Goal: Communication & Community: Connect with others

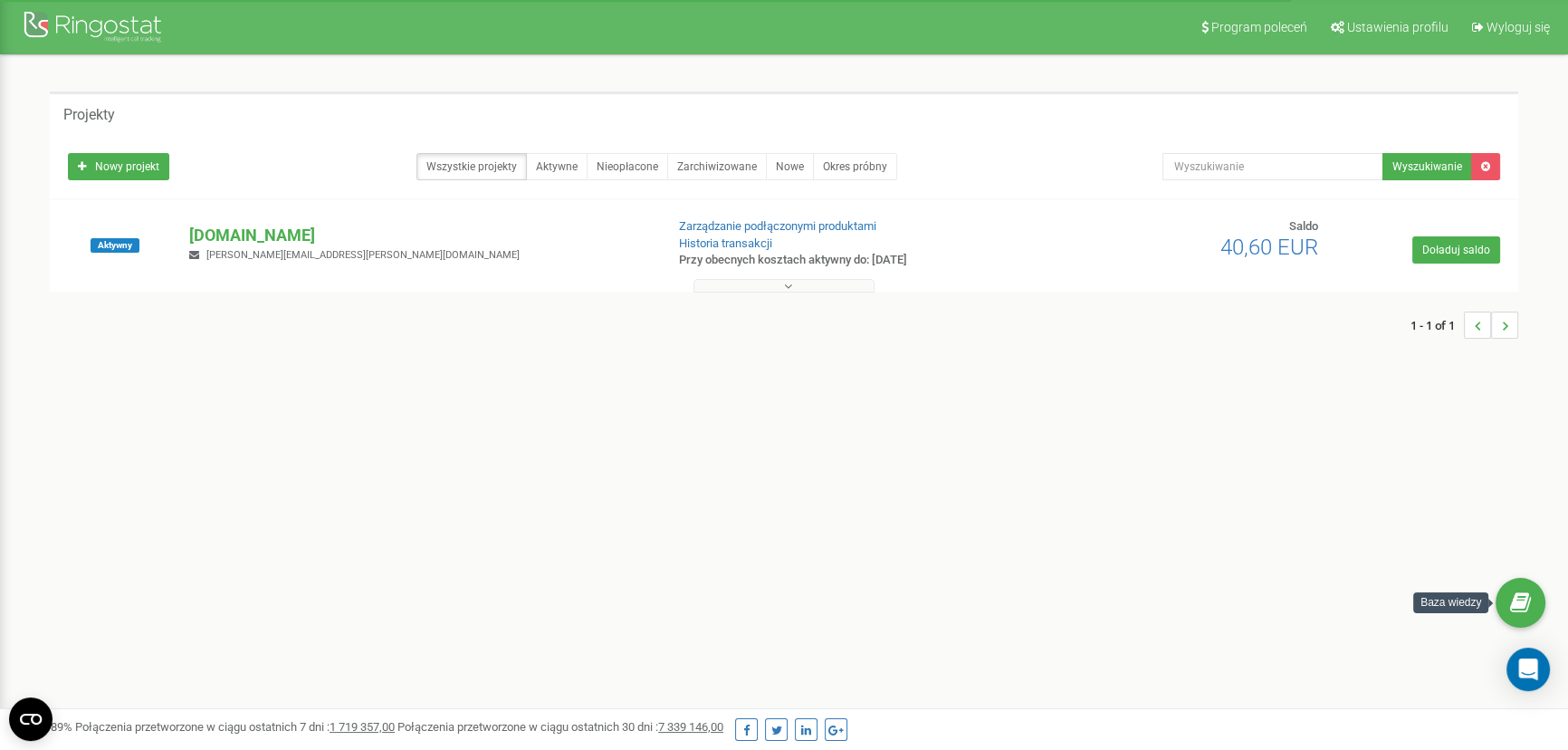
click at [1548, 681] on body "Program poleceń Ustawienia profilu Wyloguj się Projekty Nowy projekt Wszystkie …" at bounding box center [784, 543] width 1568 height 1087
click at [1537, 674] on icon "Open Intercom Messenger" at bounding box center [1527, 669] width 23 height 23
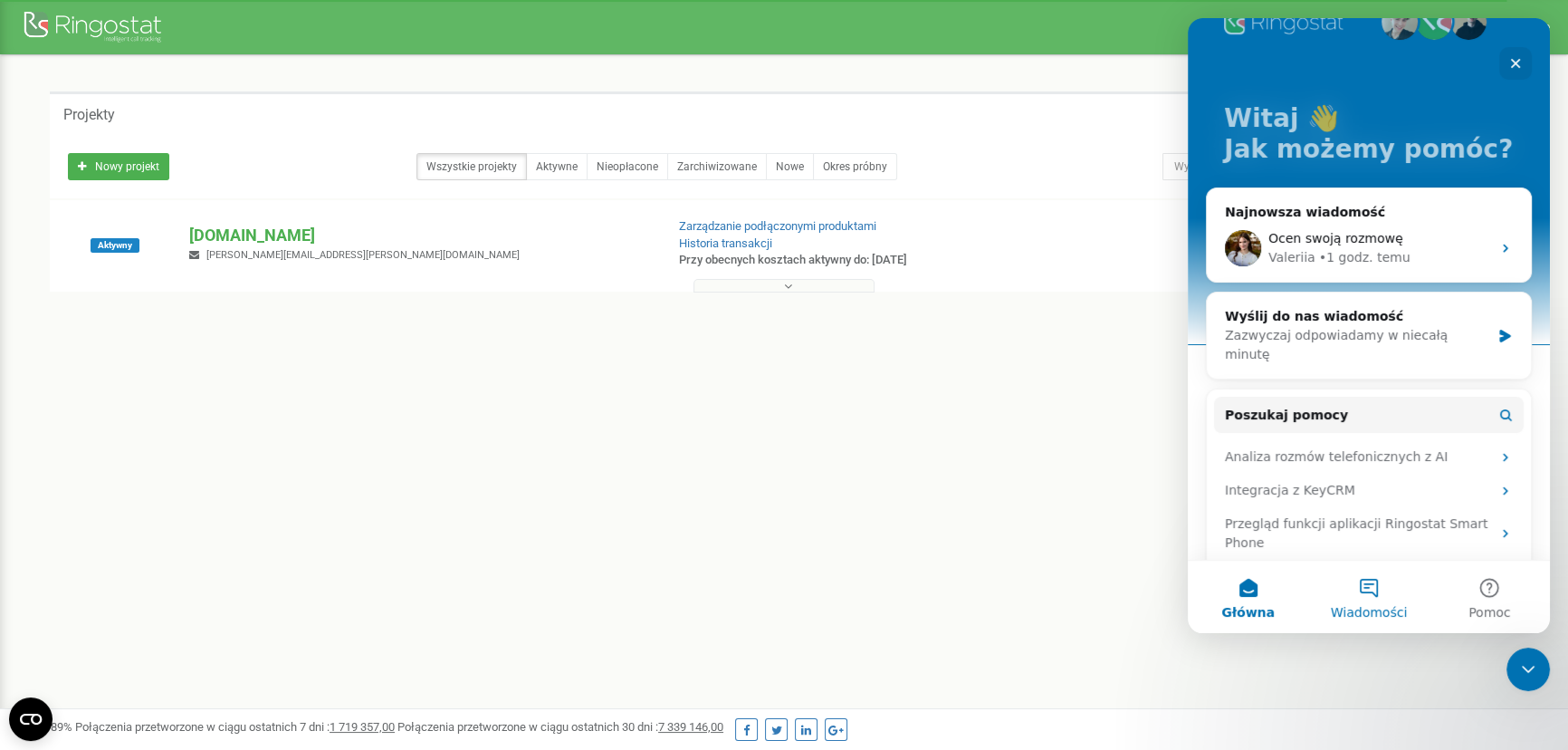
scroll to position [81, 0]
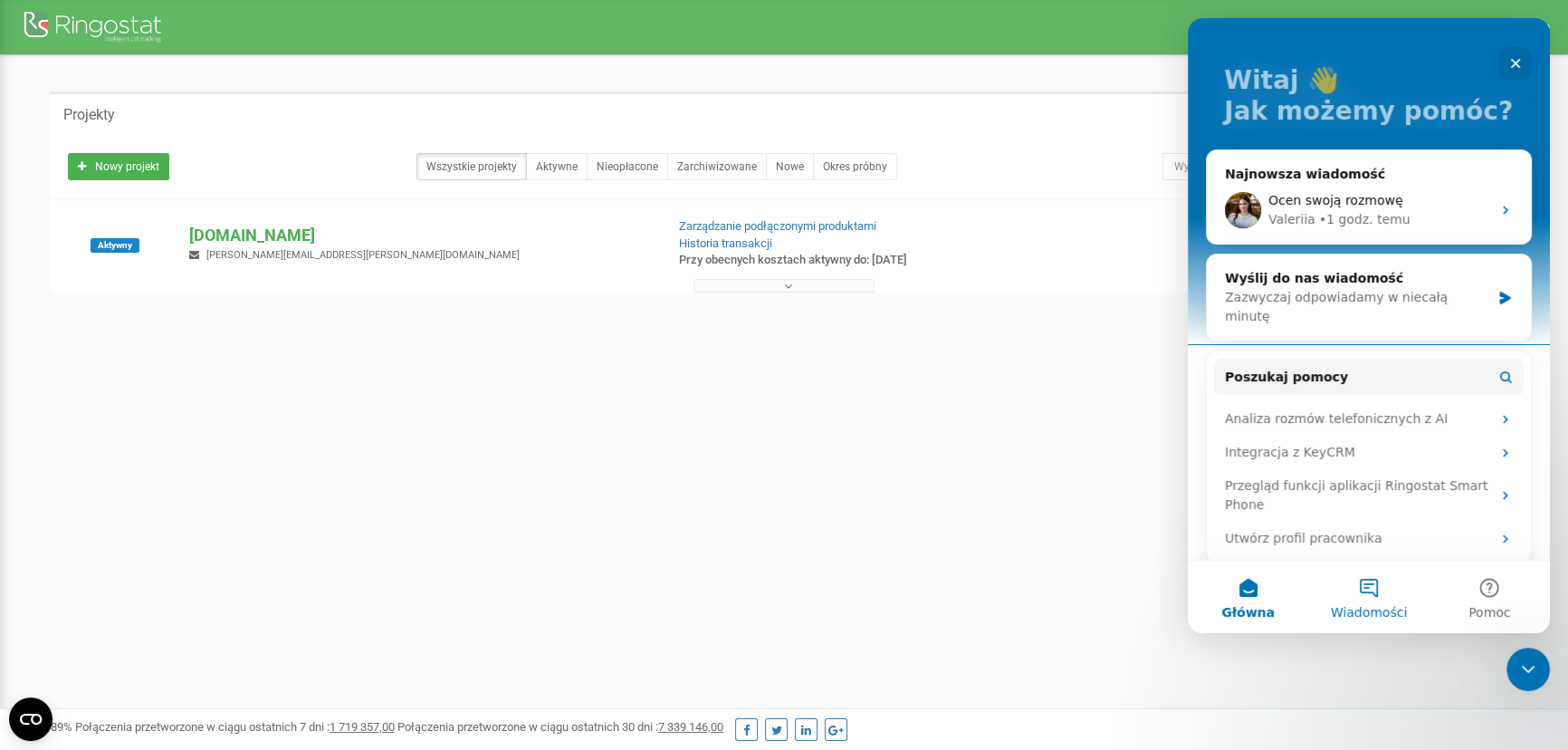
click at [1377, 596] on button "Wiadomości" at bounding box center [1368, 596] width 120 height 72
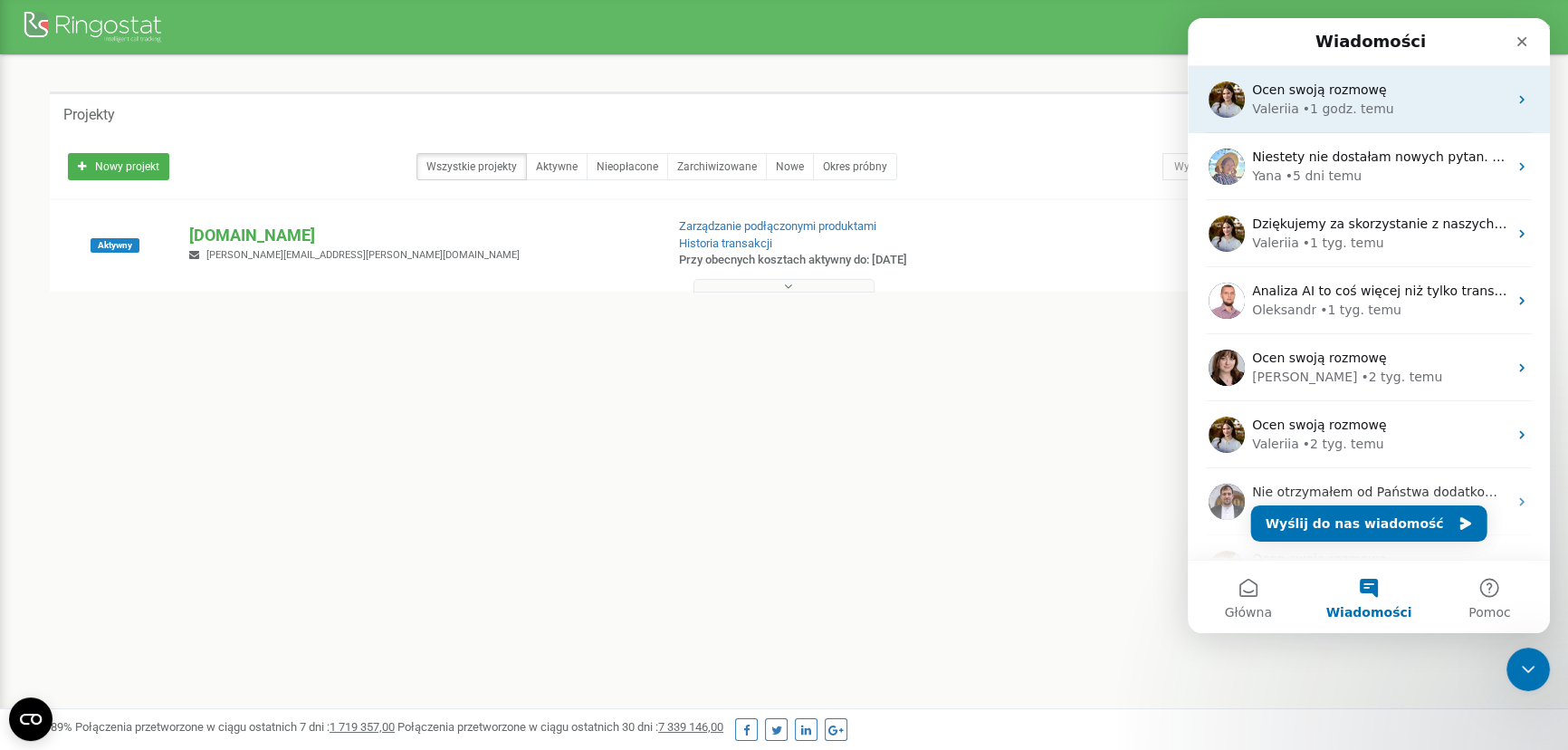
click at [1324, 93] on span "Ocen swoją rozmowę" at bounding box center [1319, 90] width 135 height 15
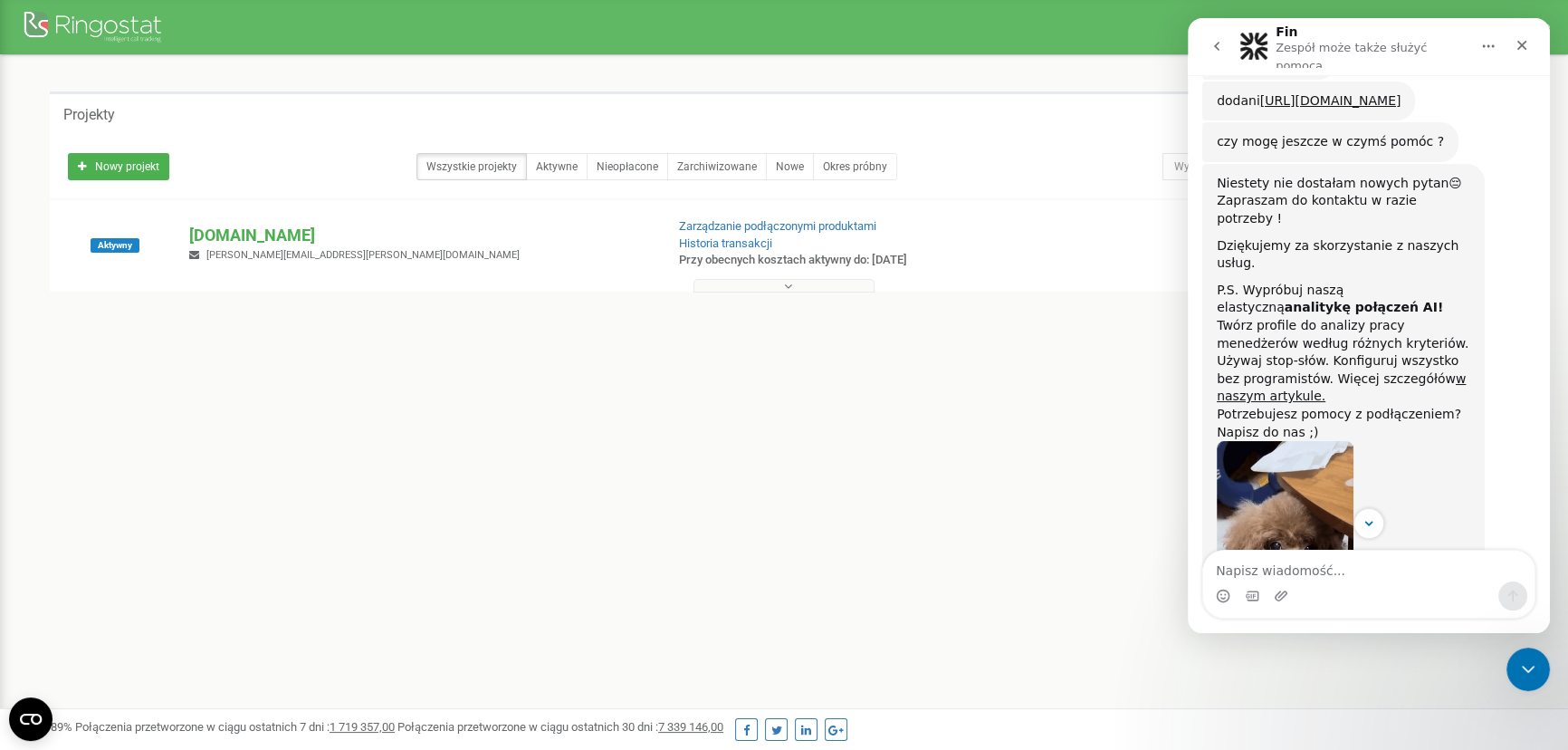
scroll to position [1580, 0]
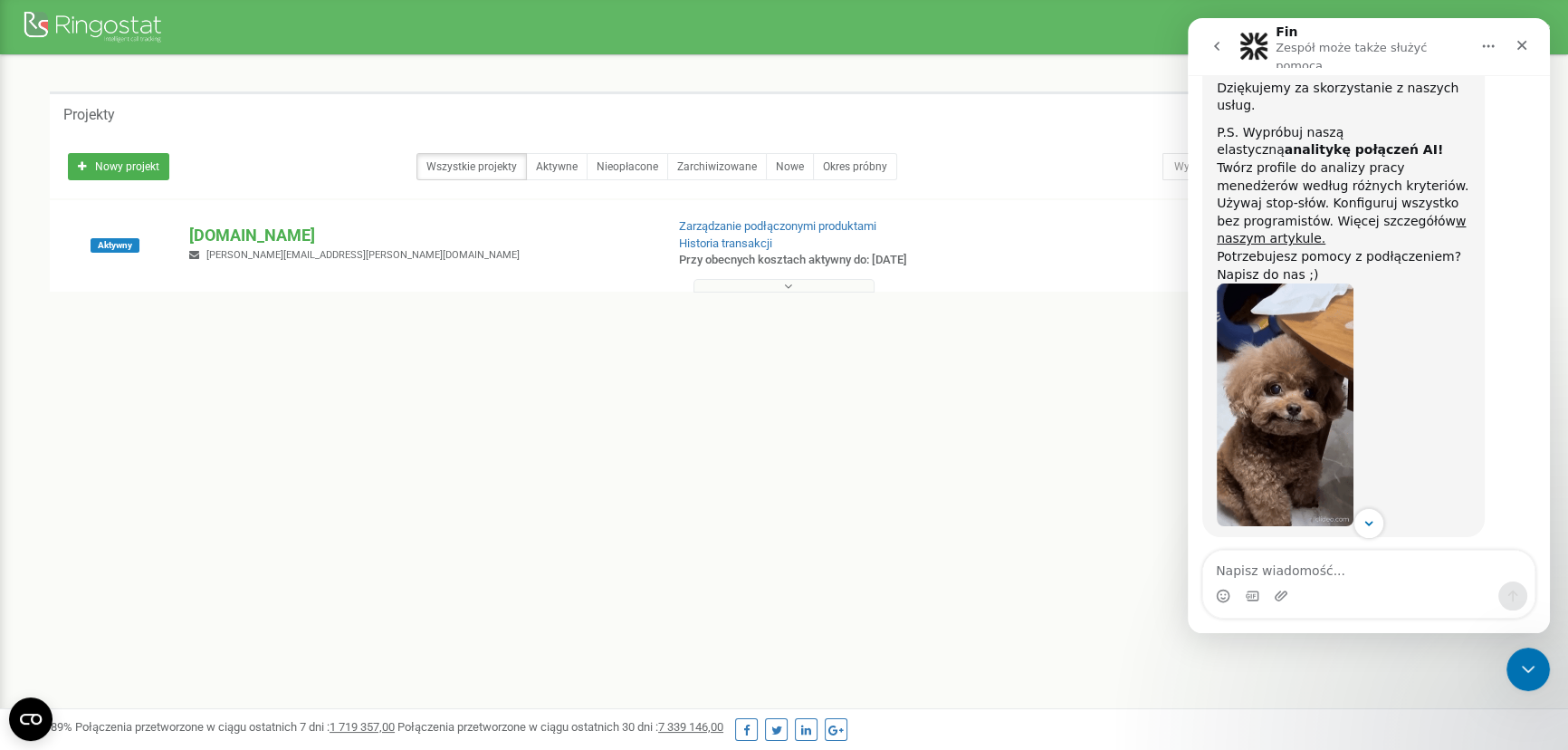
click at [1315, 566] on textarea "Napisz wiadomość..." at bounding box center [1368, 565] width 331 height 31
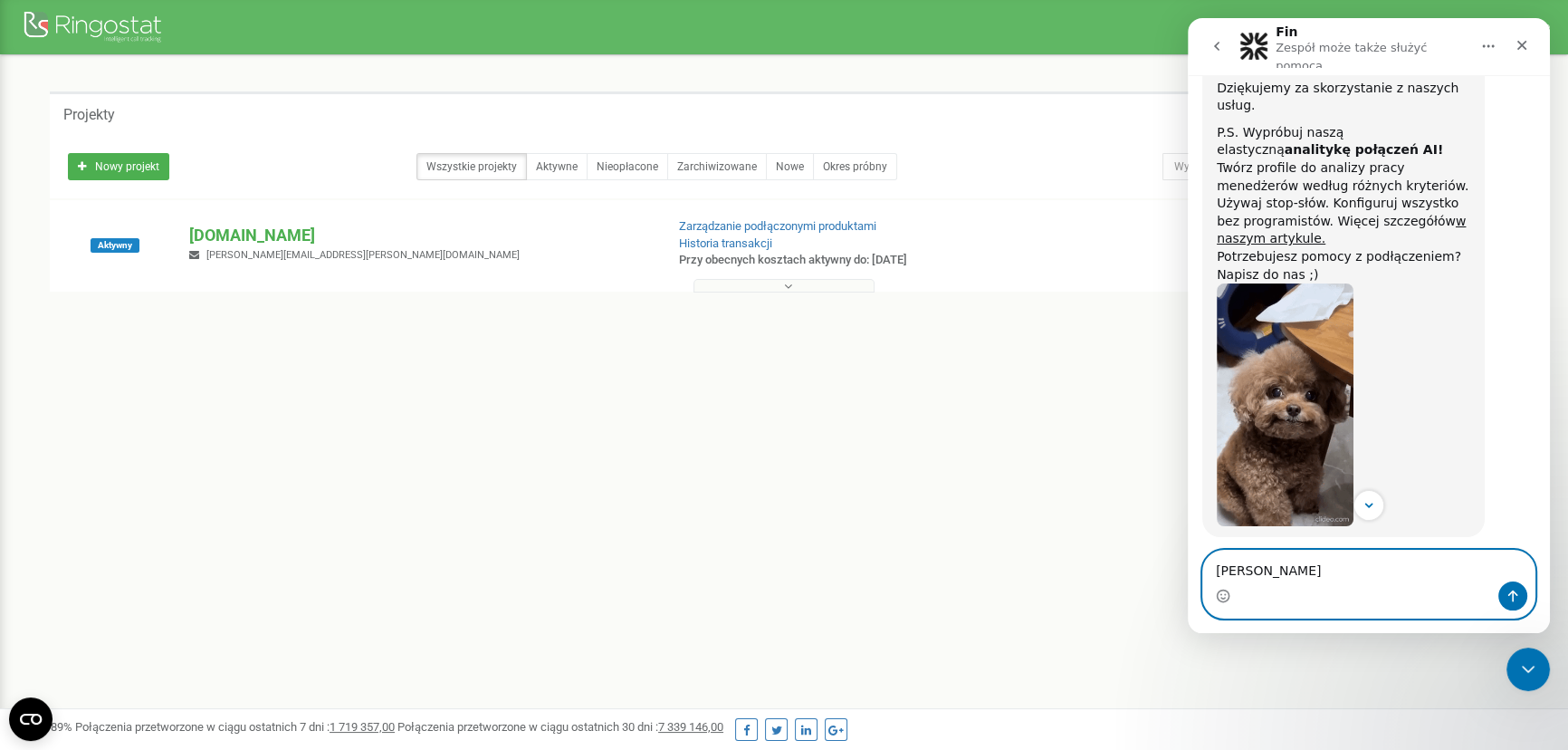
click at [1351, 560] on textarea "[PERSON_NAME]" at bounding box center [1368, 565] width 331 height 31
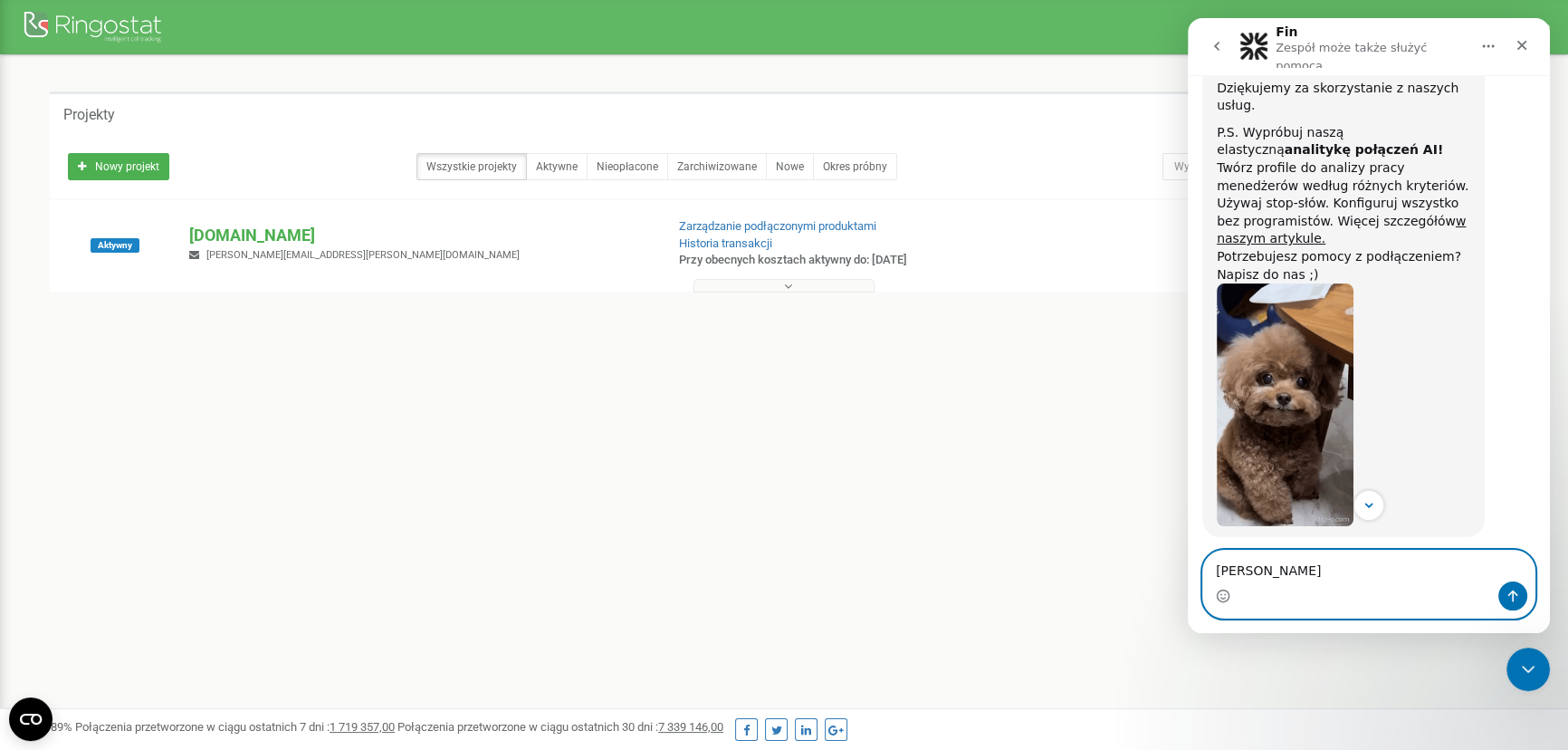
paste textarea "[EMAIL_ADDRESS][PERSON_NAME][DOMAIN_NAME]"
click at [1209, 555] on textarea "[PERSON_NAME] [EMAIL_ADDRESS][PERSON_NAME][DOMAIN_NAME]" at bounding box center [1368, 547] width 331 height 67
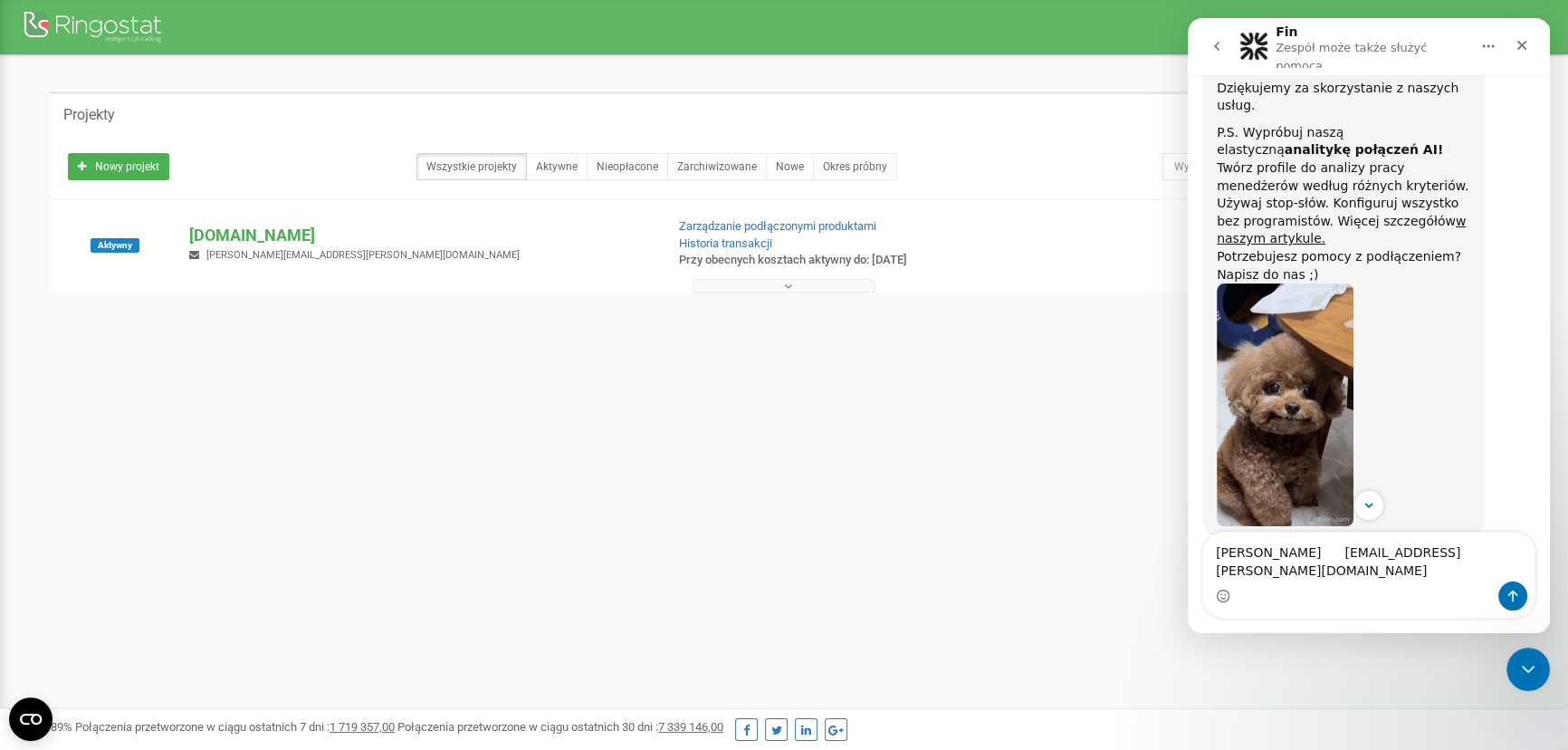
click at [1295, 582] on div "Komunikator Intercom" at bounding box center [1368, 596] width 331 height 29
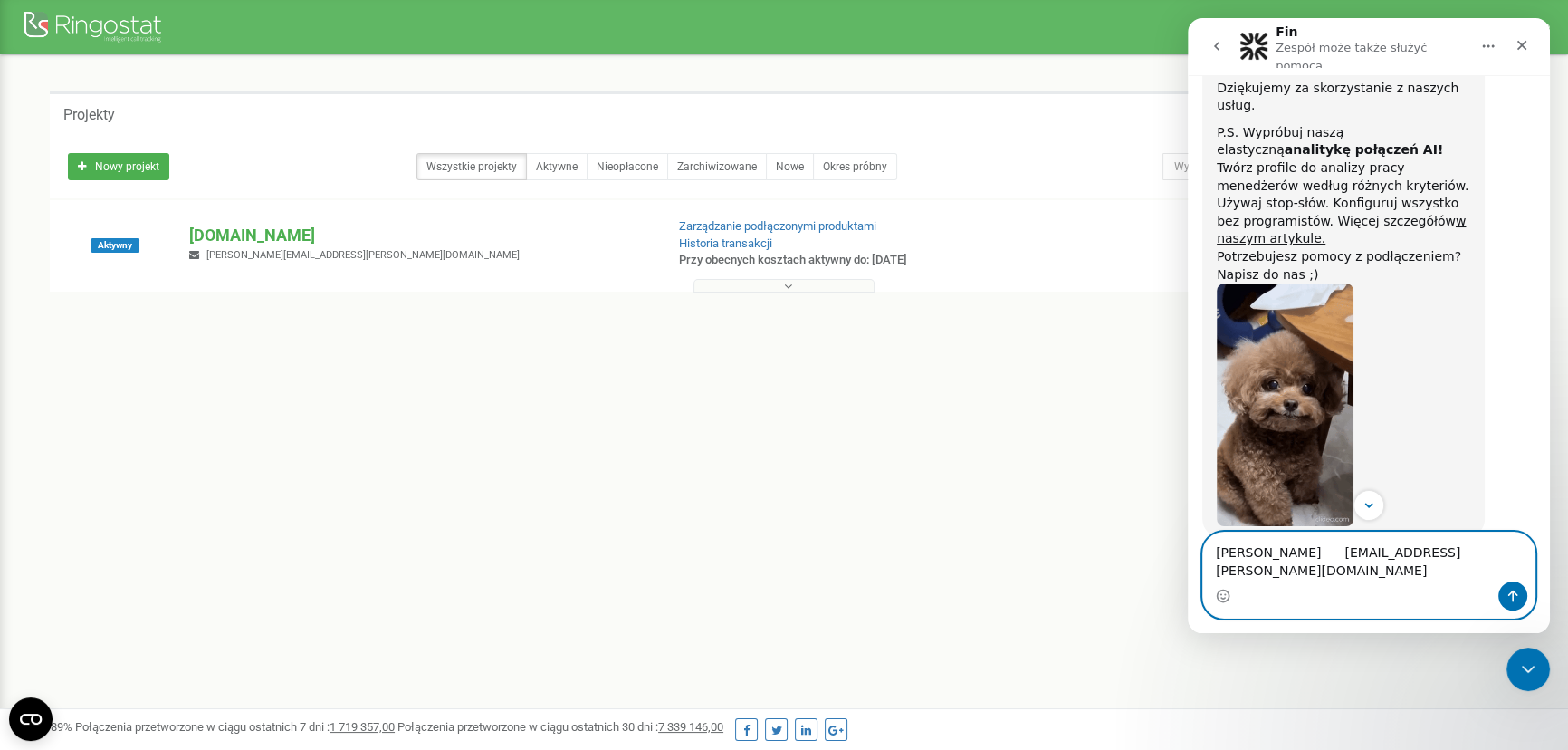
click at [1294, 566] on textarea "[PERSON_NAME] [EMAIL_ADDRESS][PERSON_NAME][DOMAIN_NAME]" at bounding box center [1368, 557] width 331 height 49
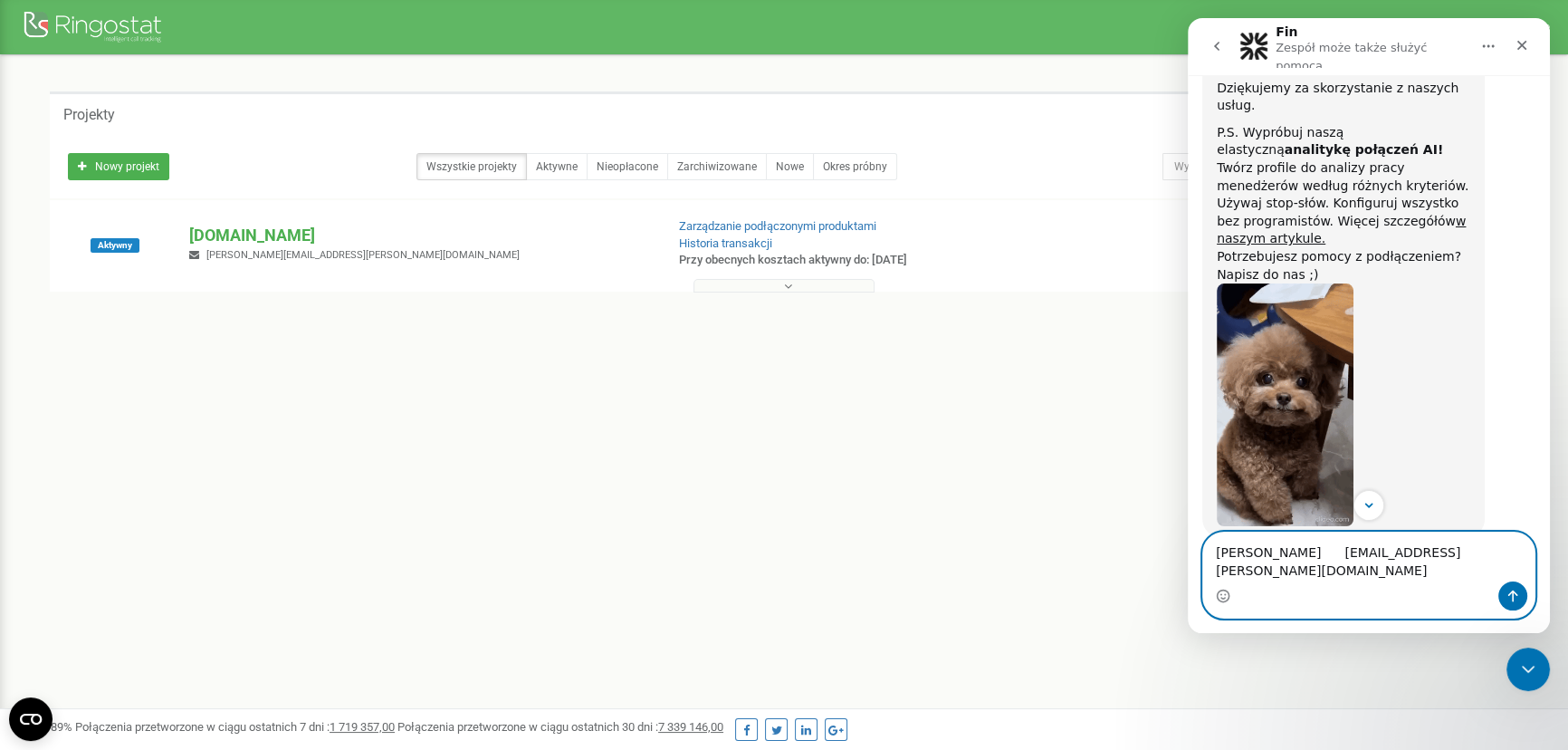
paste textarea "[PERSON_NAME]"
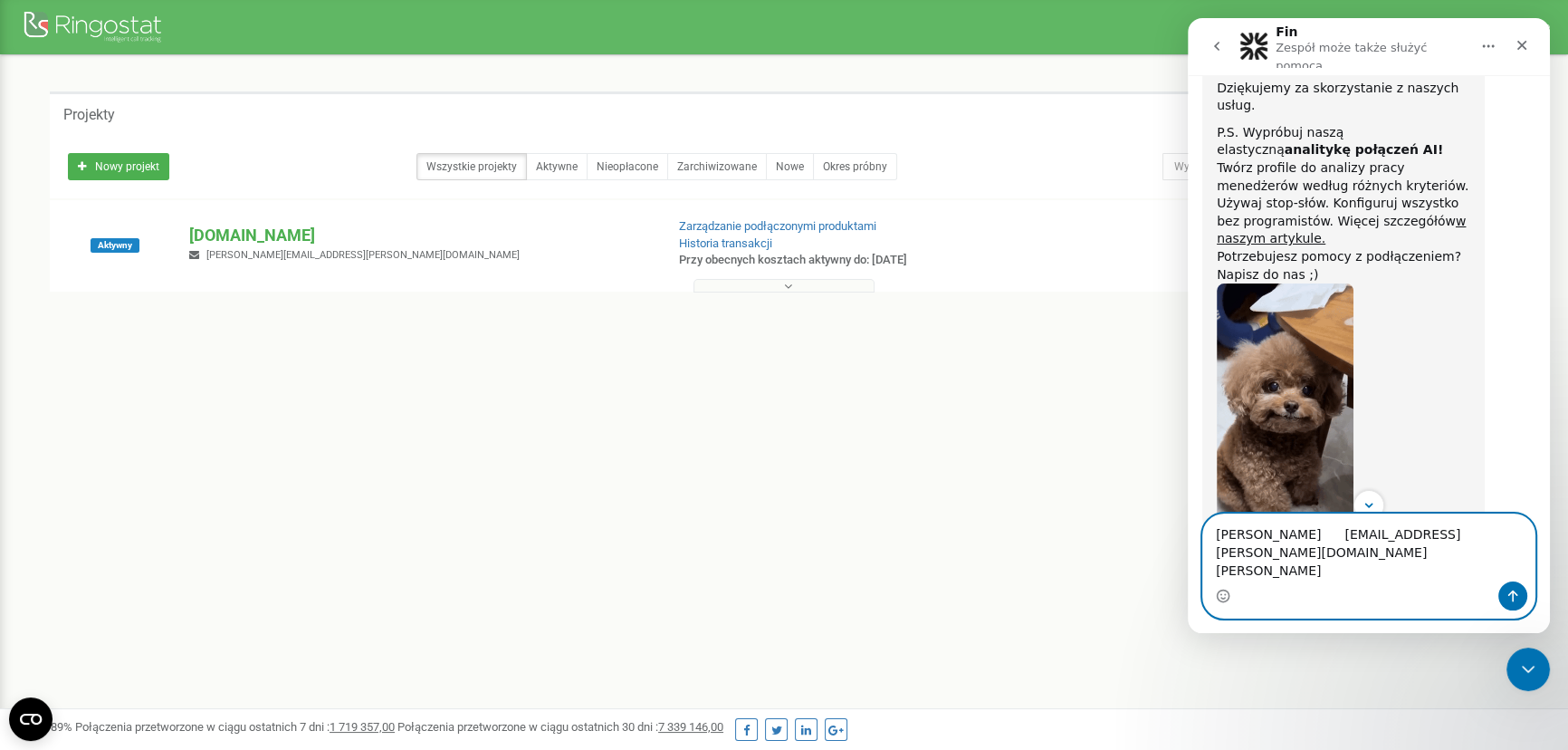
paste textarea "[EMAIL_ADDRESS][DOMAIN_NAME]"
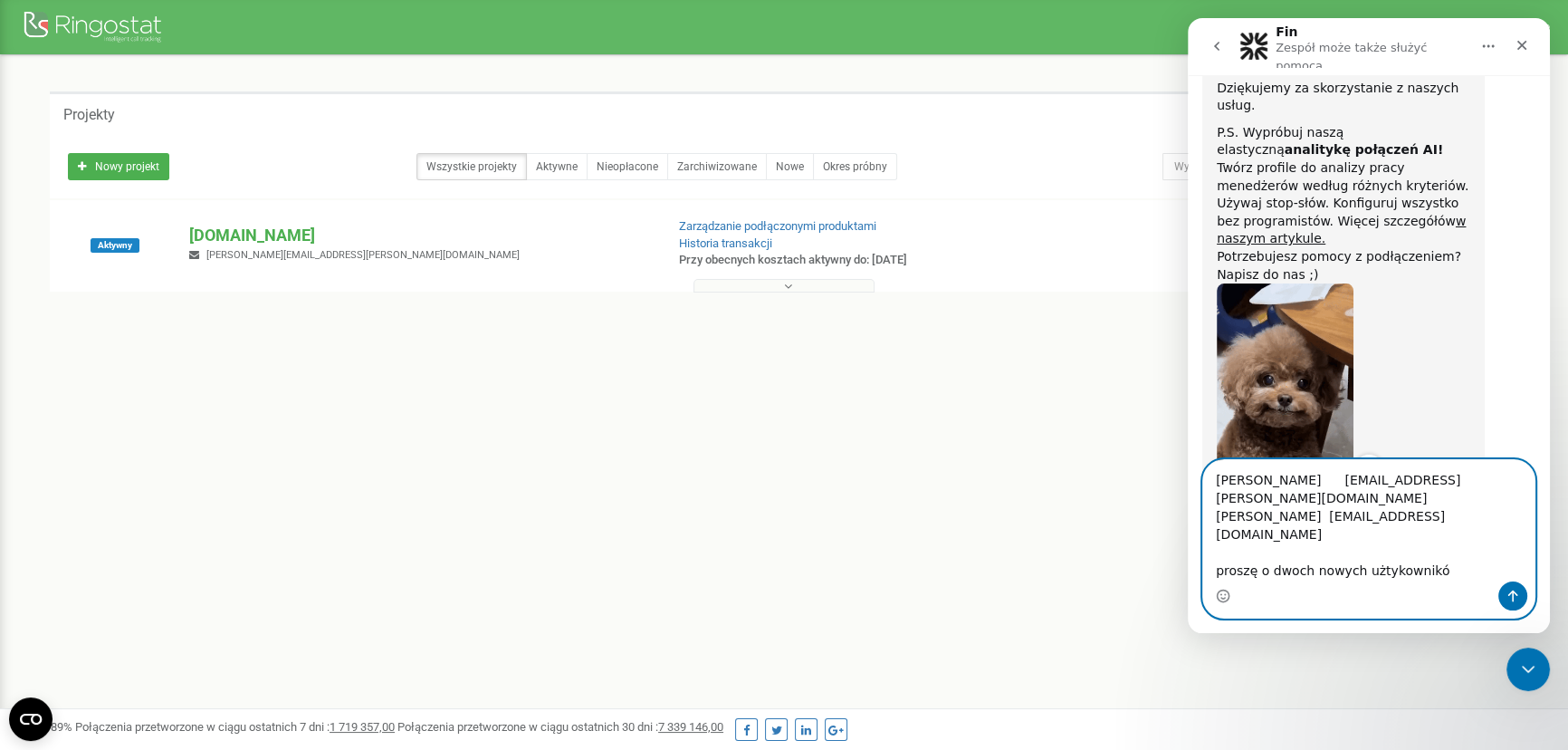
type textarea "[PERSON_NAME] [EMAIL_ADDRESS][PERSON_NAME][DOMAIN_NAME] [PERSON_NAME] [EMAIL_AD…"
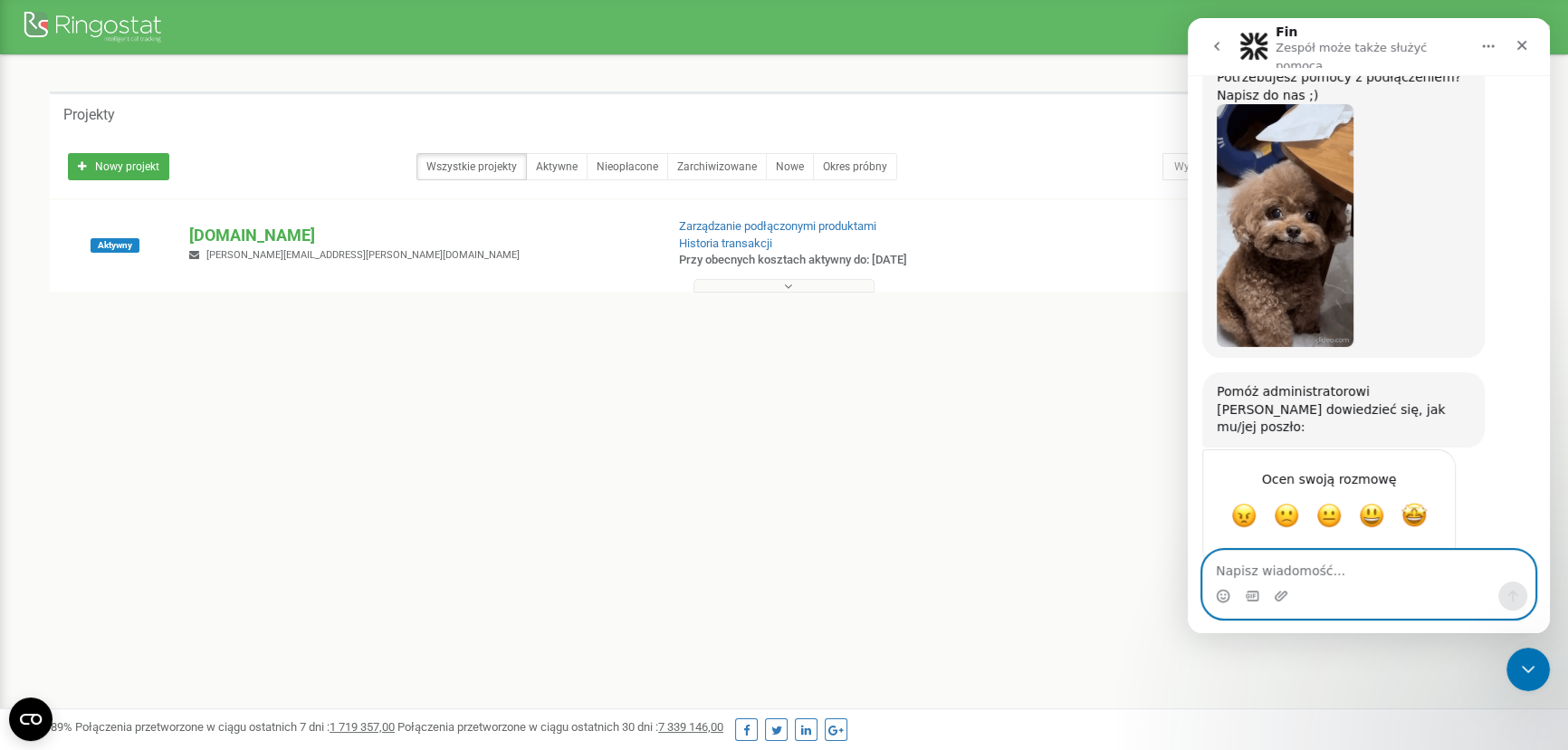
scroll to position [1761, 0]
